Goal: Task Accomplishment & Management: Manage account settings

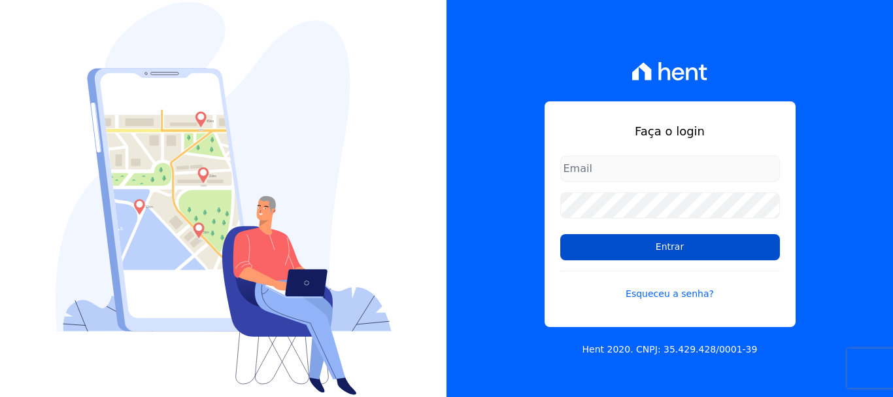
type input "[EMAIL_ADDRESS][DOMAIN_NAME]"
click at [738, 255] on input "Entrar" at bounding box center [670, 247] width 220 height 26
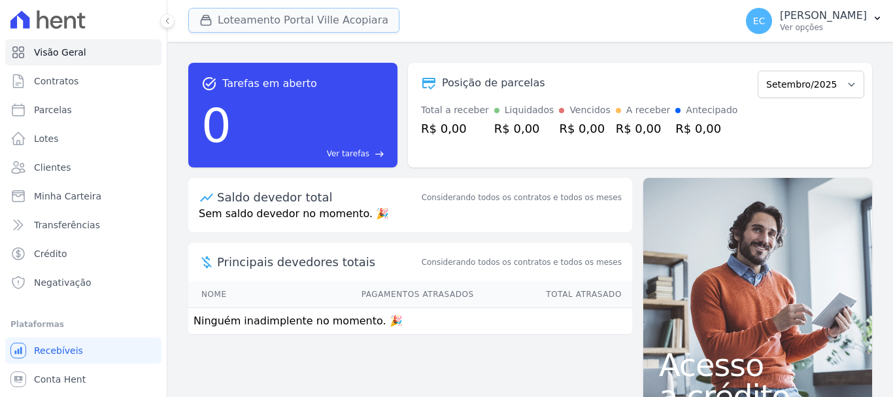
click at [325, 10] on button "Loteamento Portal Ville Acopiara" at bounding box center [293, 20] width 211 height 25
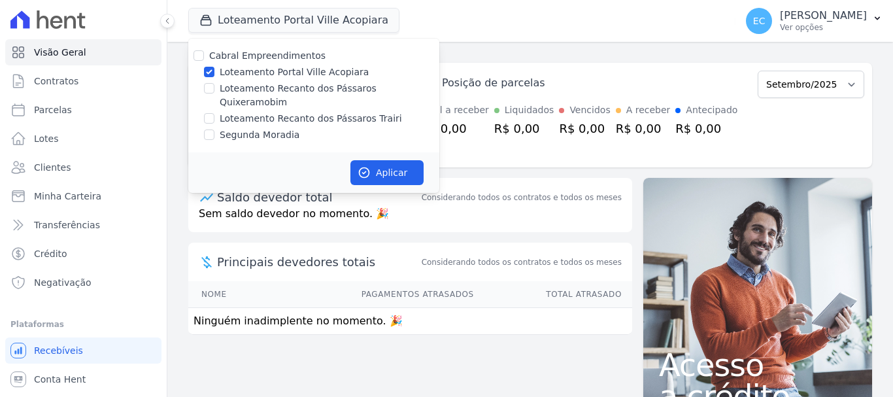
drag, startPoint x: 342, startPoint y: 103, endPoint x: 329, endPoint y: 80, distance: 25.8
click at [341, 112] on label "Loteamento Recanto dos Pássaros Trairi" at bounding box center [311, 119] width 182 height 14
click at [215, 113] on input "Loteamento Recanto dos Pássaros Trairi" at bounding box center [209, 118] width 10 height 10
checkbox input "true"
click at [328, 75] on label "Loteamento Portal Ville Acopiara" at bounding box center [294, 72] width 149 height 14
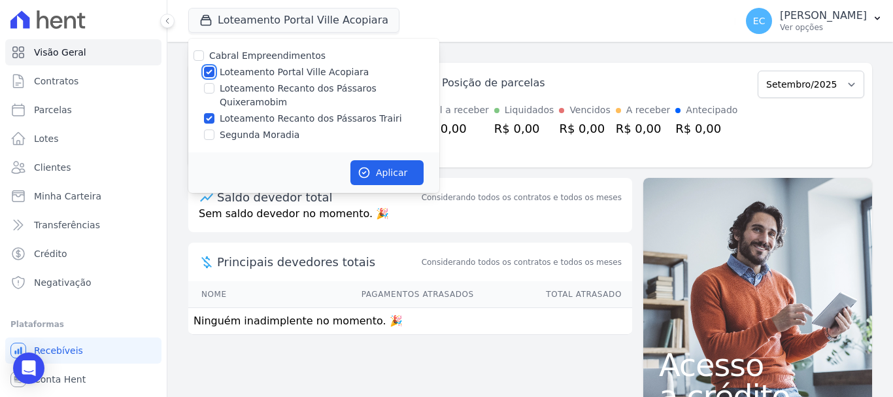
click at [215, 75] on input "Loteamento Portal Ville Acopiara" at bounding box center [209, 72] width 10 height 10
checkbox input "false"
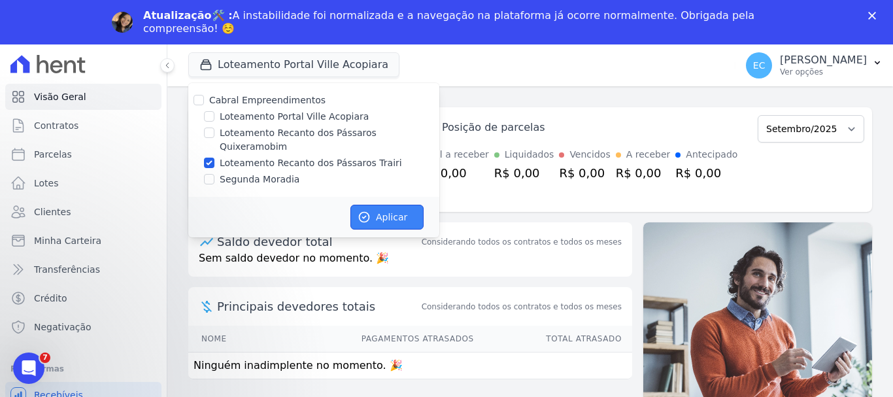
click at [387, 205] on button "Aplicar" at bounding box center [387, 217] width 73 height 25
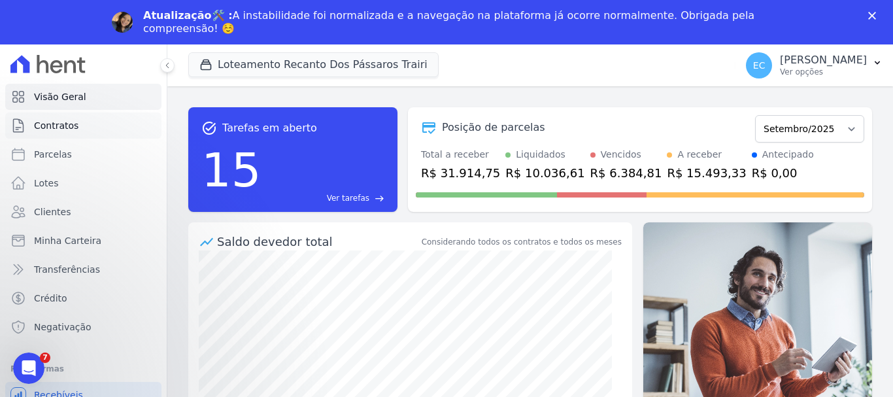
click at [78, 126] on link "Contratos" at bounding box center [83, 125] width 156 height 26
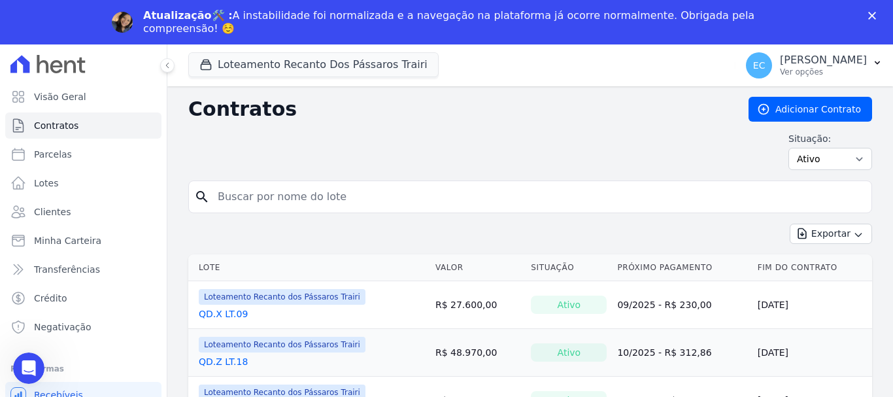
click at [296, 163] on div "Situação: Ativo Todos Pausado Distratado Rascunho Expirado Encerrado" at bounding box center [530, 151] width 684 height 38
click at [292, 190] on input "search" at bounding box center [538, 197] width 657 height 26
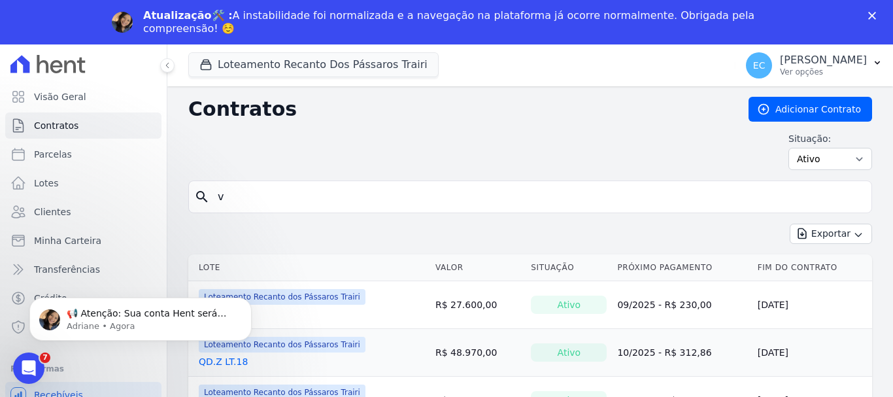
type input "v"
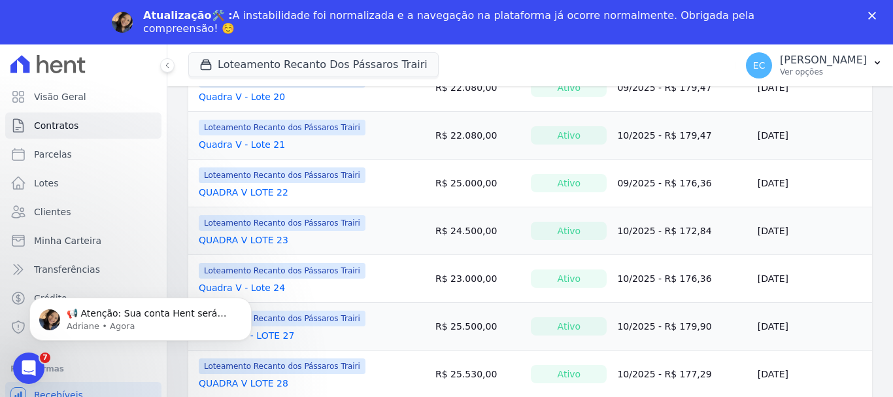
scroll to position [1090, 0]
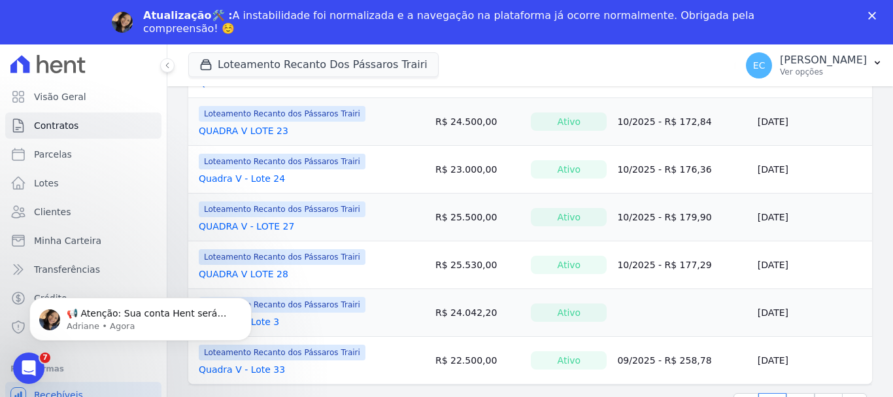
click at [272, 275] on link "QUADRA V LOTE 28" at bounding box center [244, 273] width 90 height 13
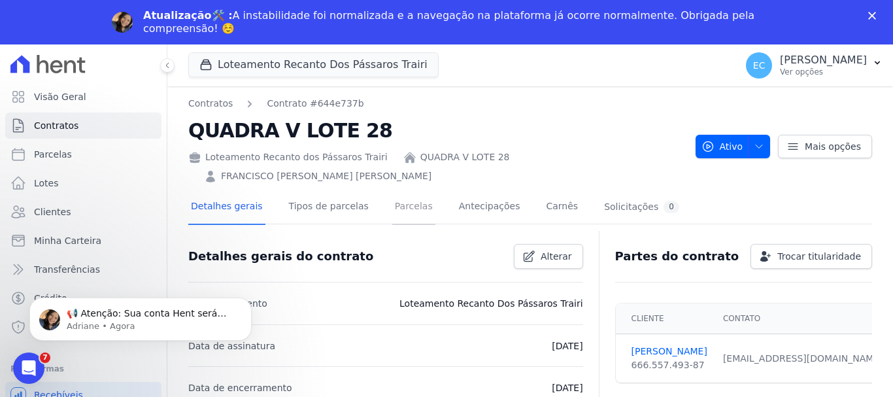
click at [407, 192] on link "Parcelas" at bounding box center [413, 207] width 43 height 35
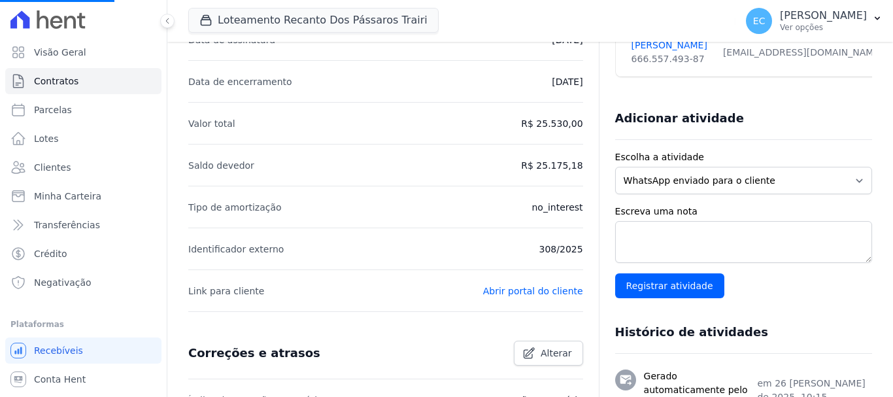
scroll to position [379, 0]
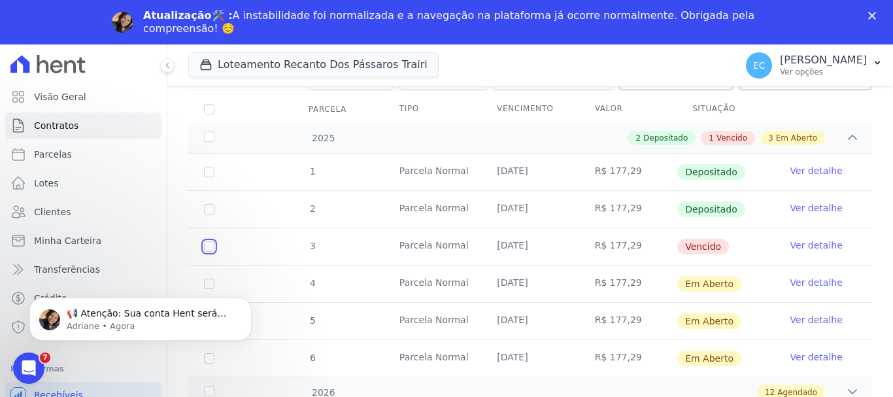
click at [212, 241] on input "checkbox" at bounding box center [209, 246] width 10 height 10
checkbox input "true"
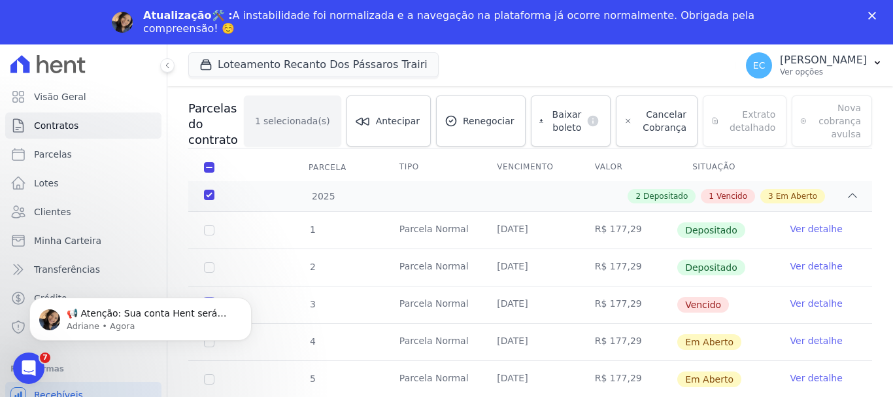
scroll to position [89, 0]
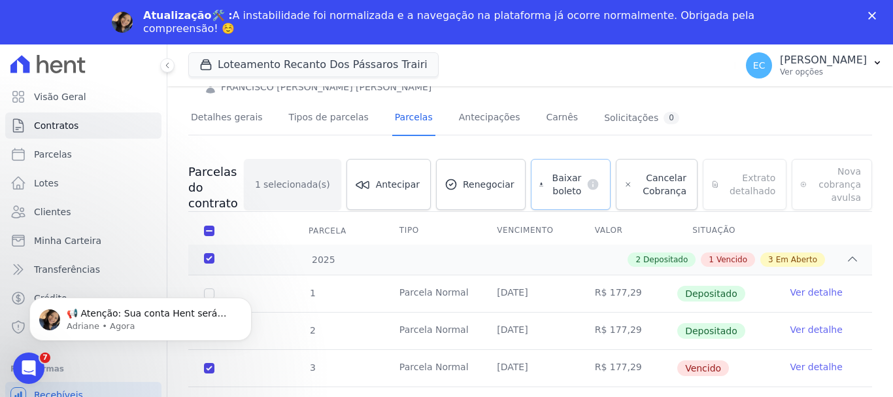
click at [566, 171] on span "Baixar boleto" at bounding box center [565, 184] width 33 height 26
